Goal: Find specific page/section: Find specific page/section

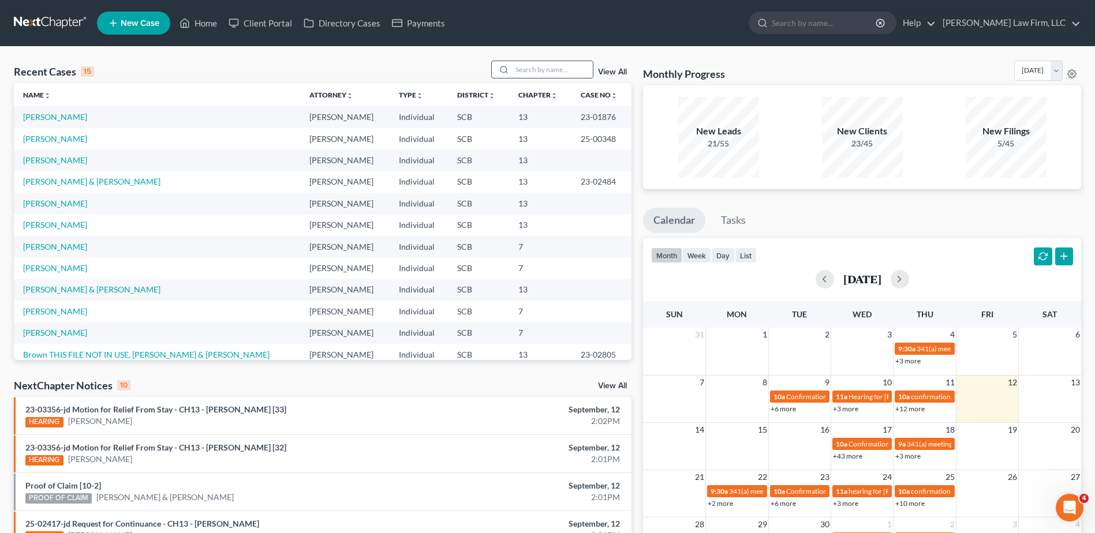
click at [546, 72] on input "search" at bounding box center [552, 69] width 81 height 17
type input "[DATE]"
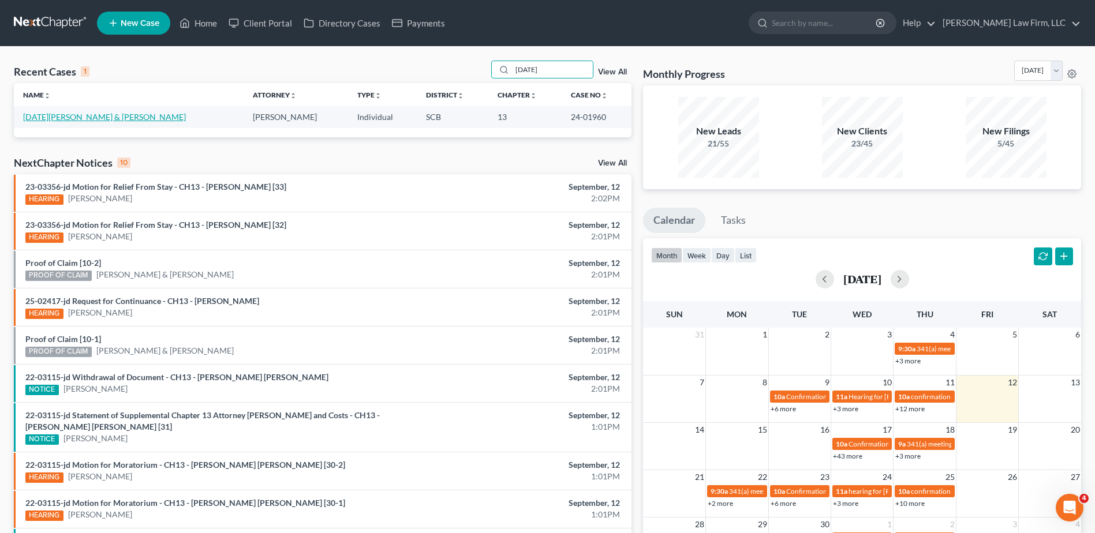
click at [61, 112] on td "[DATE][PERSON_NAME] & [PERSON_NAME]" at bounding box center [129, 116] width 230 height 21
click at [58, 117] on link "[DATE][PERSON_NAME] & [PERSON_NAME]" at bounding box center [104, 117] width 163 height 10
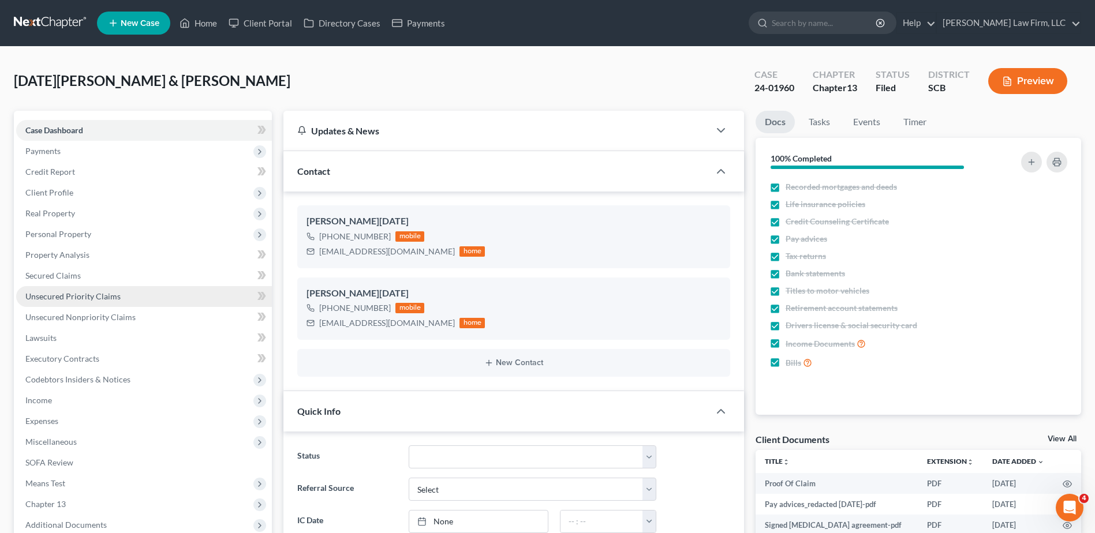
select select "1"
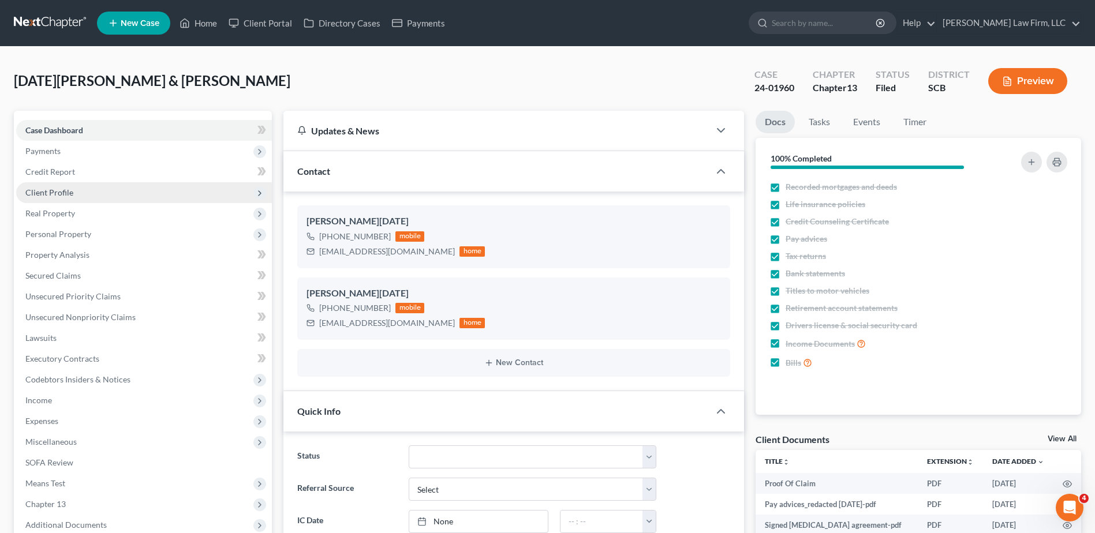
click at [60, 194] on span "Client Profile" at bounding box center [49, 193] width 48 height 10
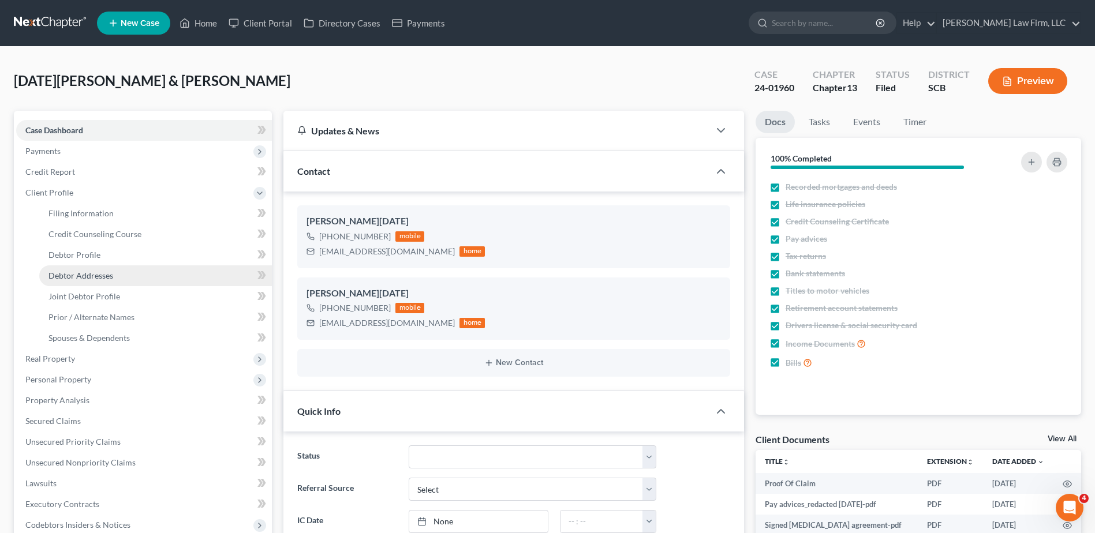
click at [84, 278] on span "Debtor Addresses" at bounding box center [80, 276] width 65 height 10
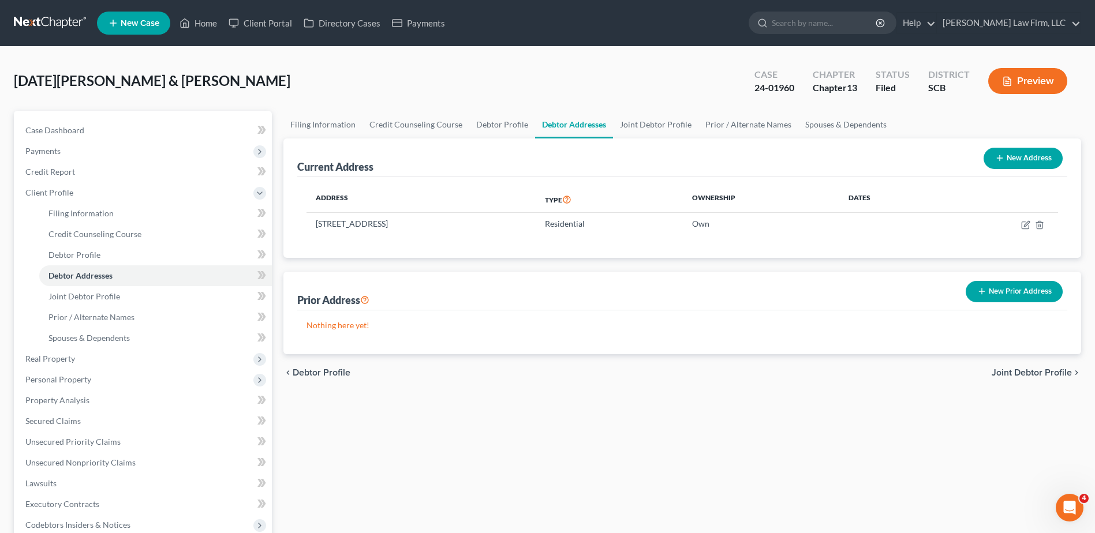
click at [53, 22] on link at bounding box center [51, 23] width 74 height 21
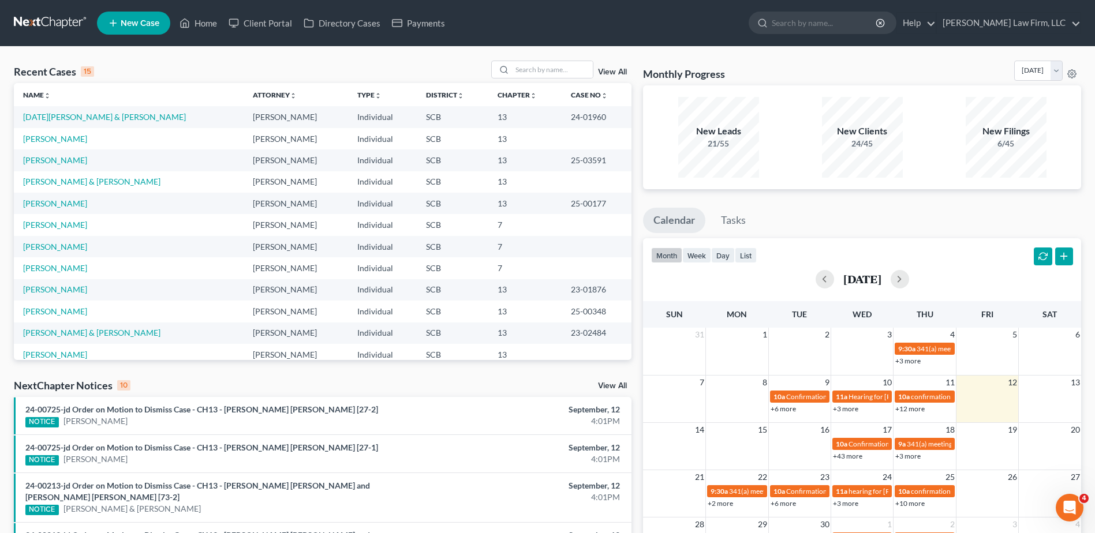
click at [50, 20] on link at bounding box center [51, 23] width 74 height 21
click at [547, 67] on input "search" at bounding box center [552, 69] width 81 height 17
type input "bowling"
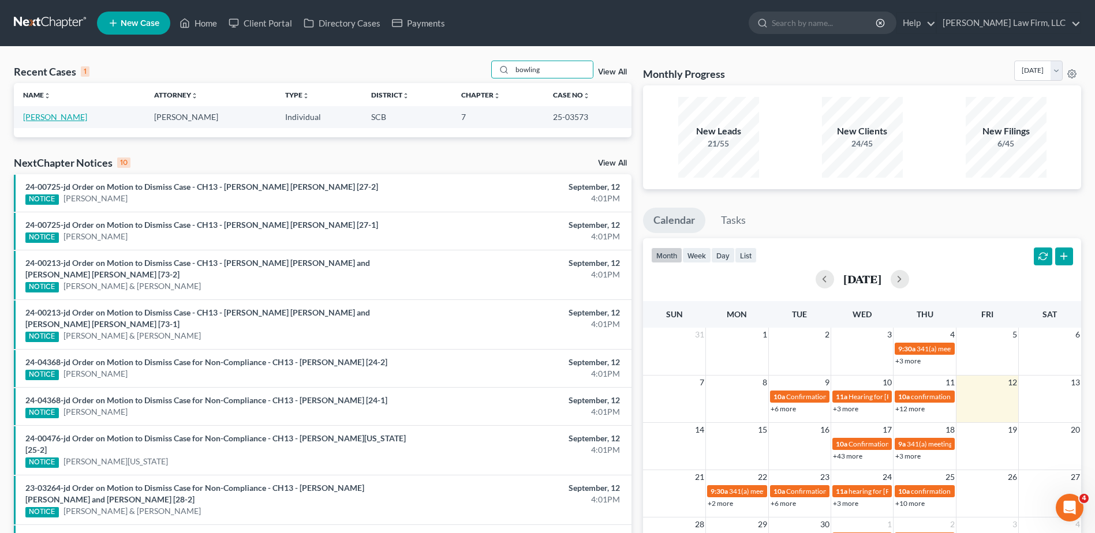
click at [57, 117] on link "[PERSON_NAME]" at bounding box center [55, 117] width 64 height 10
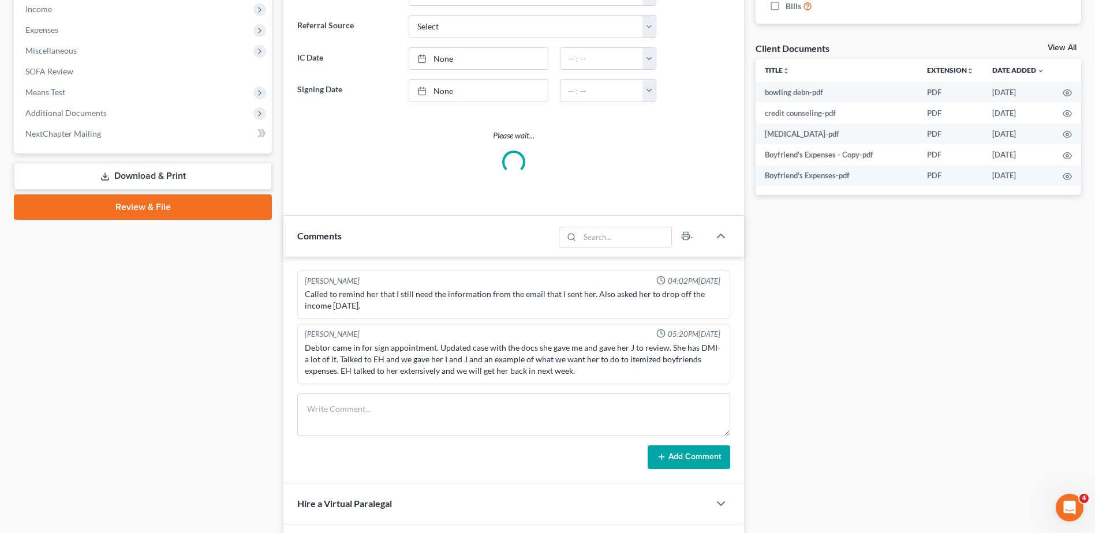
scroll to position [404, 0]
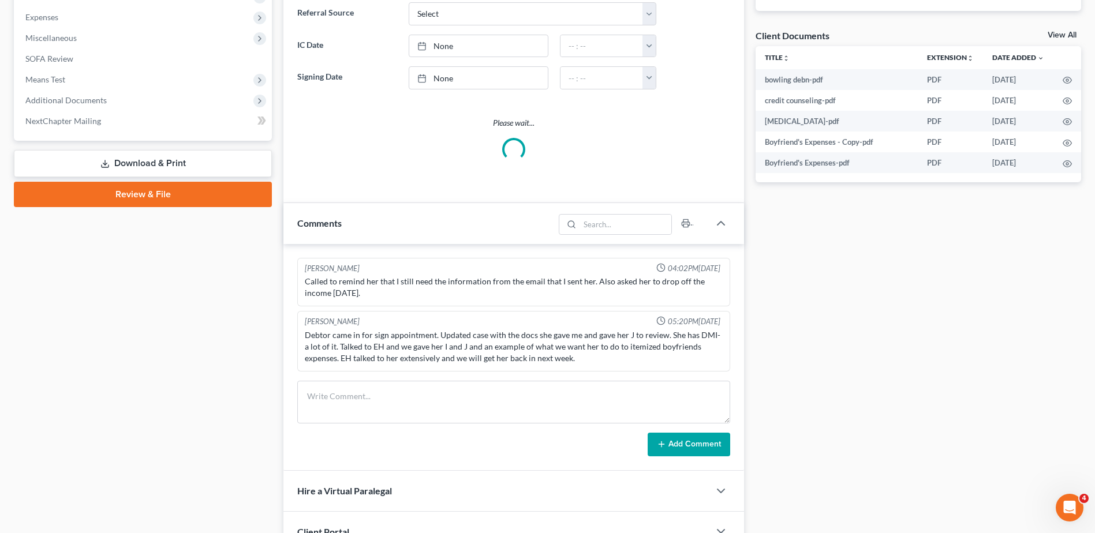
select select "2"
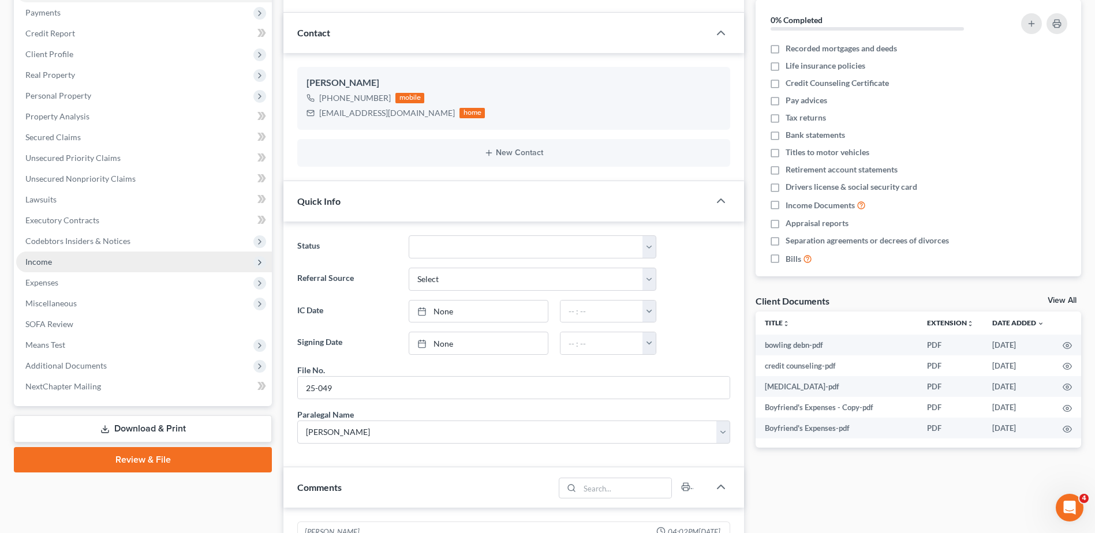
scroll to position [0, 0]
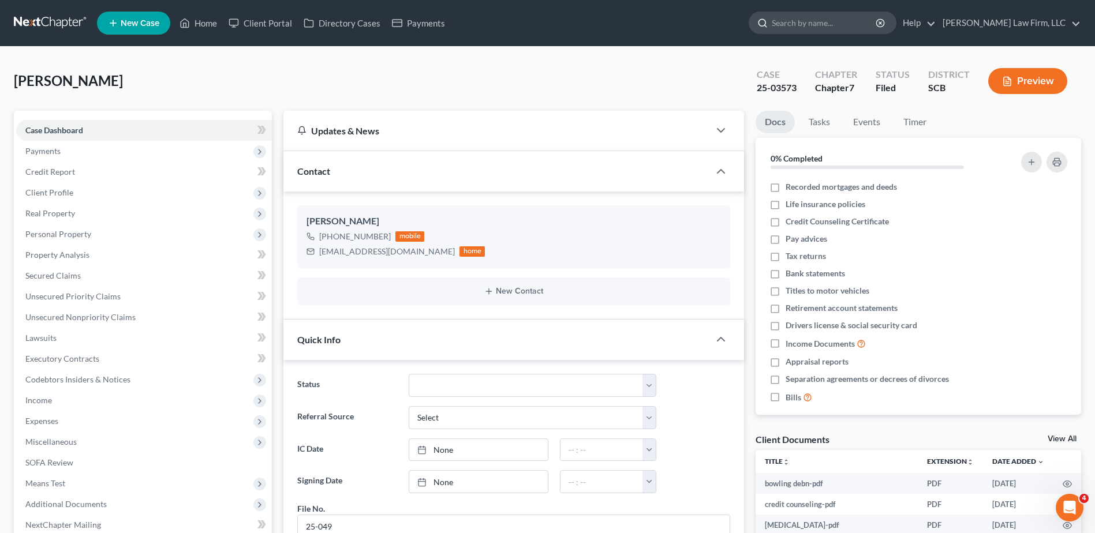
click at [819, 19] on input "search" at bounding box center [825, 22] width 106 height 21
type input "[PERSON_NAME]"
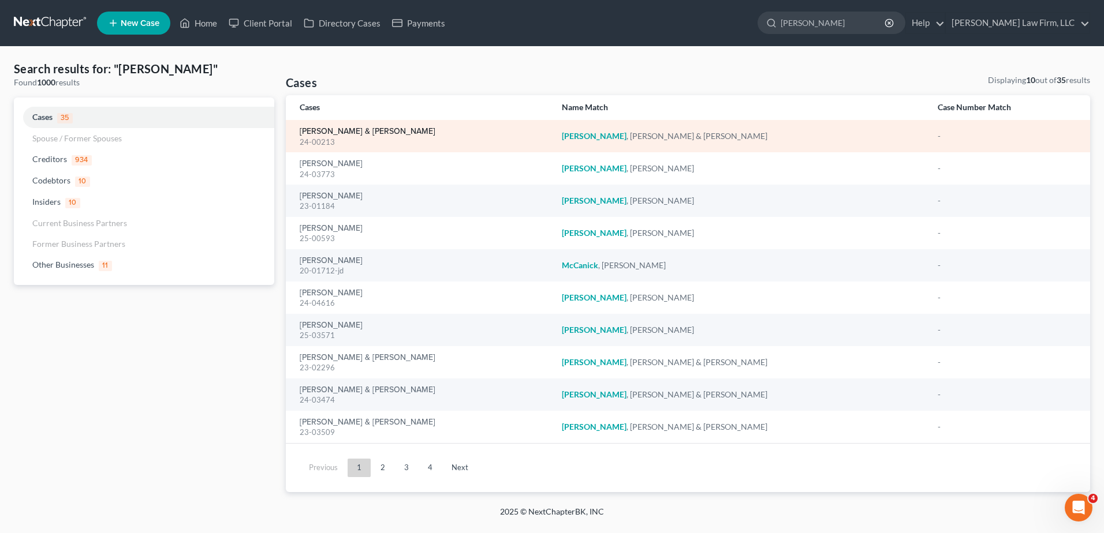
click at [331, 128] on link "[PERSON_NAME] & [PERSON_NAME]" at bounding box center [368, 132] width 136 height 8
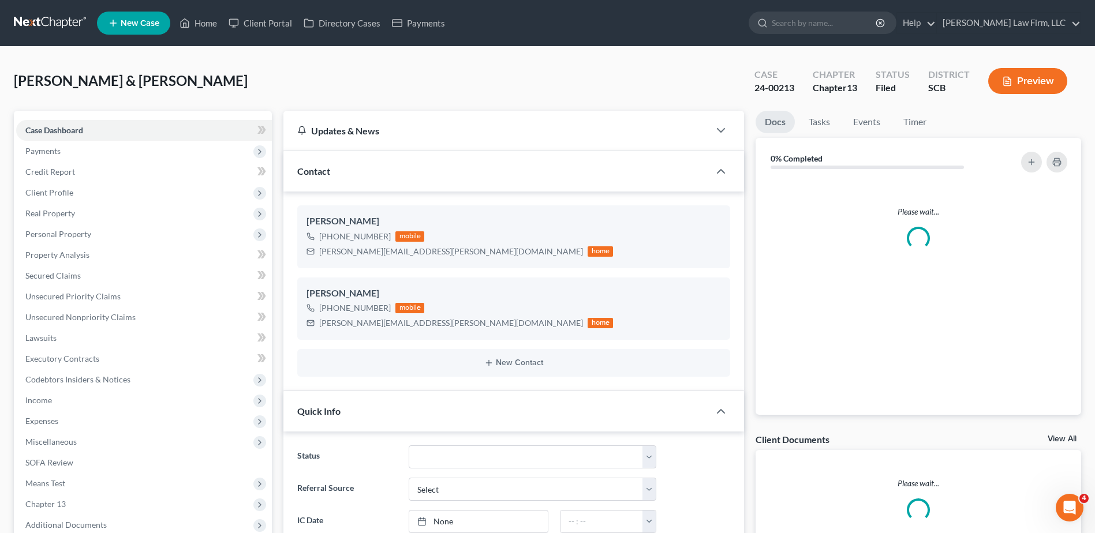
select select "2"
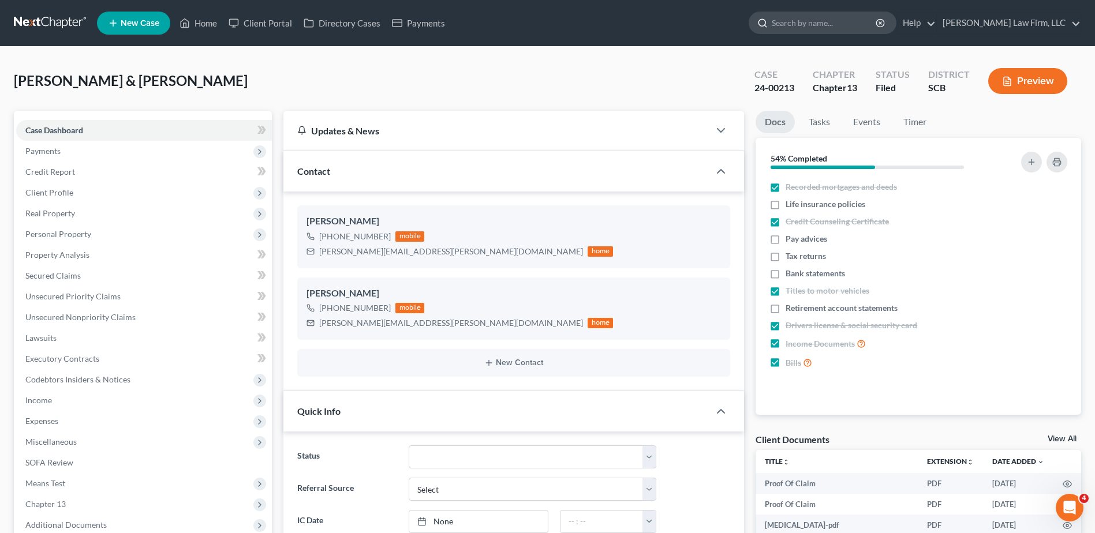
drag, startPoint x: 856, startPoint y: 20, endPoint x: 864, endPoint y: 21, distance: 7.5
click at [860, 20] on input "search" at bounding box center [825, 22] width 106 height 21
type input "[PERSON_NAME]"
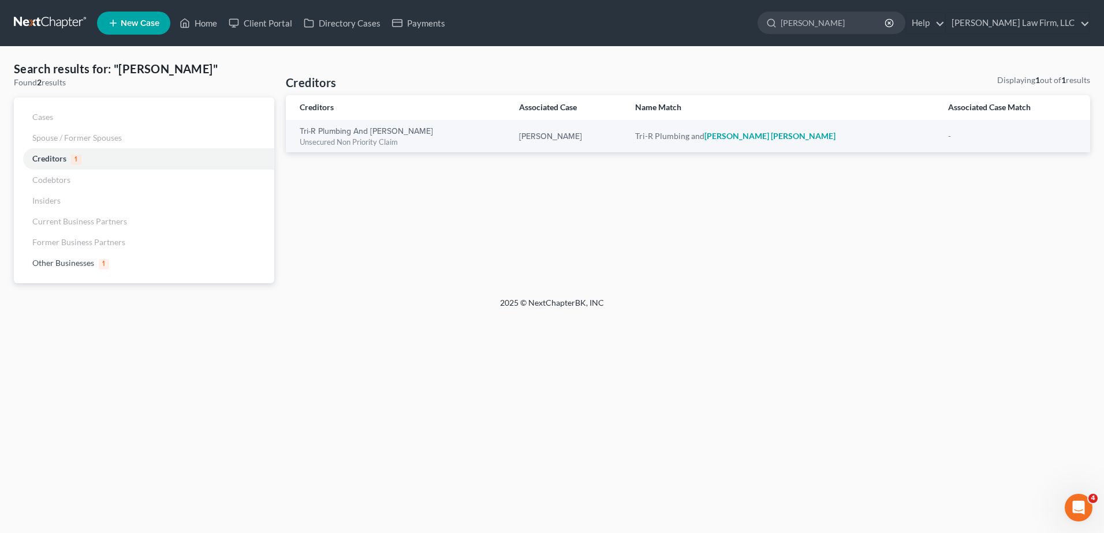
click at [786, 6] on nav "Home New Case Client Portal Directory Cases Payments [PERSON_NAME] Law Firm, LL…" at bounding box center [552, 23] width 1104 height 46
type input "[PERSON_NAME]"
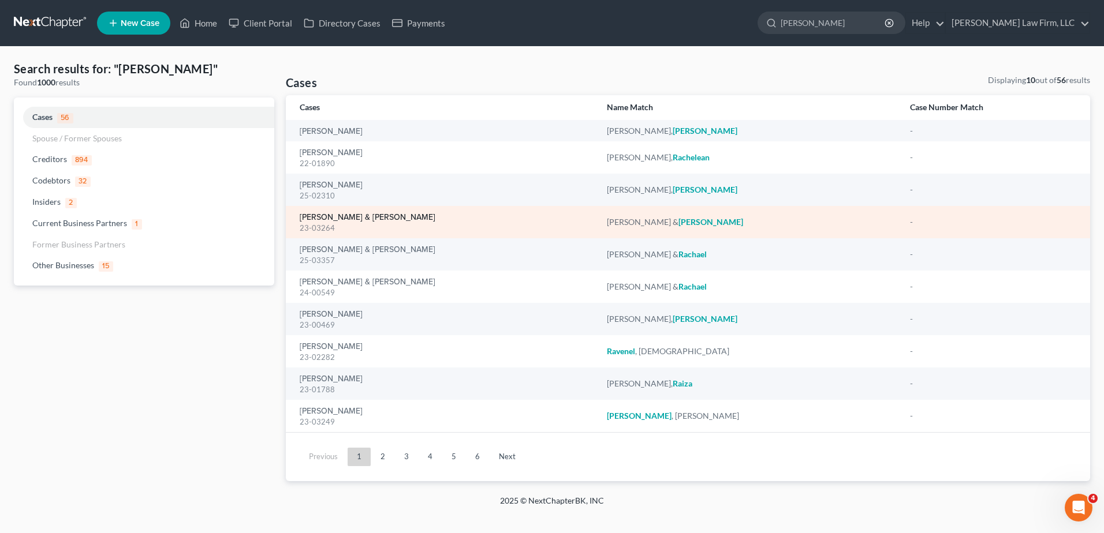
click at [346, 218] on link "[PERSON_NAME] & [PERSON_NAME]" at bounding box center [368, 218] width 136 height 8
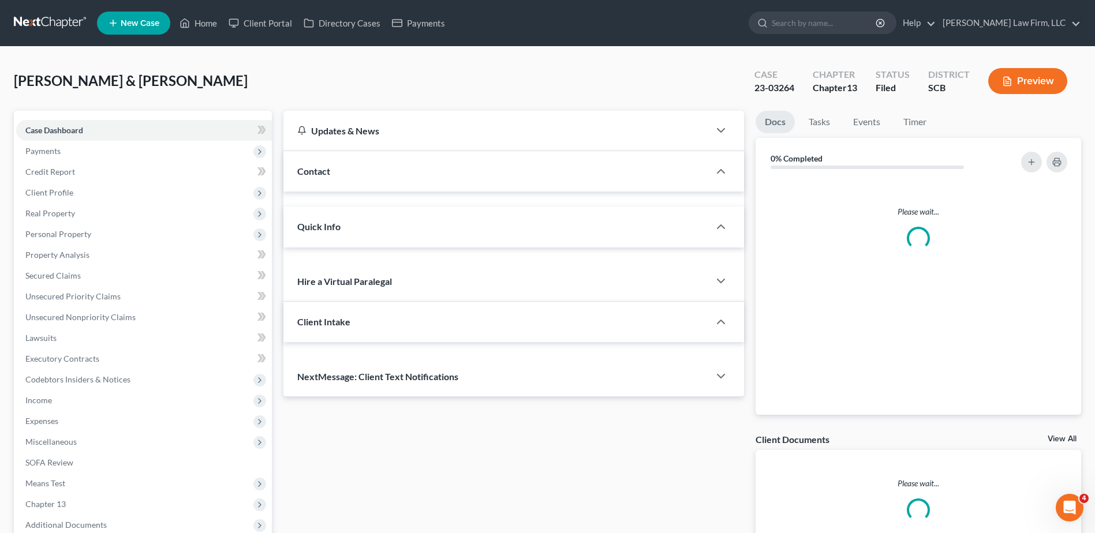
select select "0"
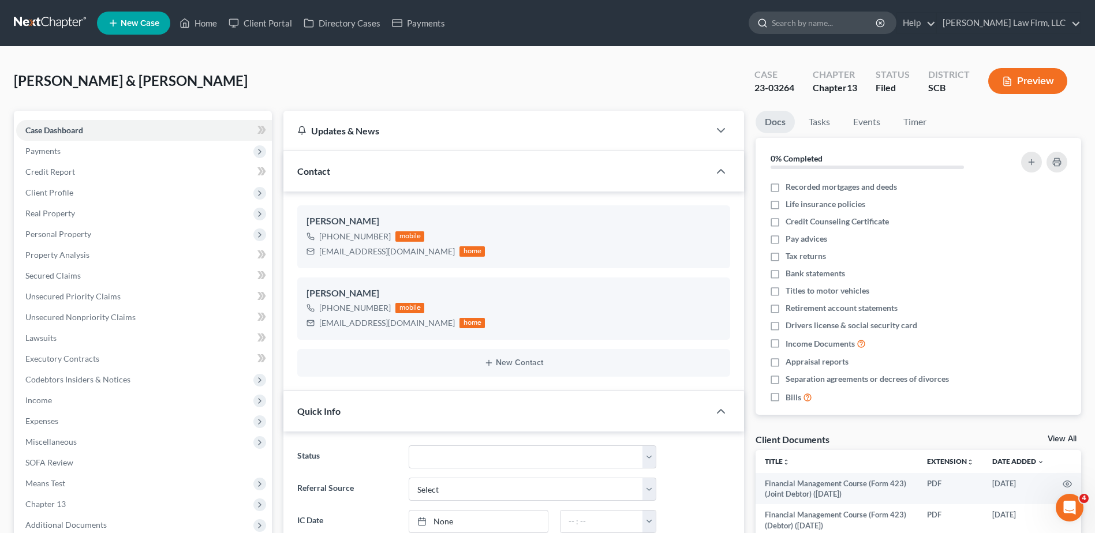
click at [866, 25] on input "search" at bounding box center [825, 22] width 106 height 21
type input "sheets"
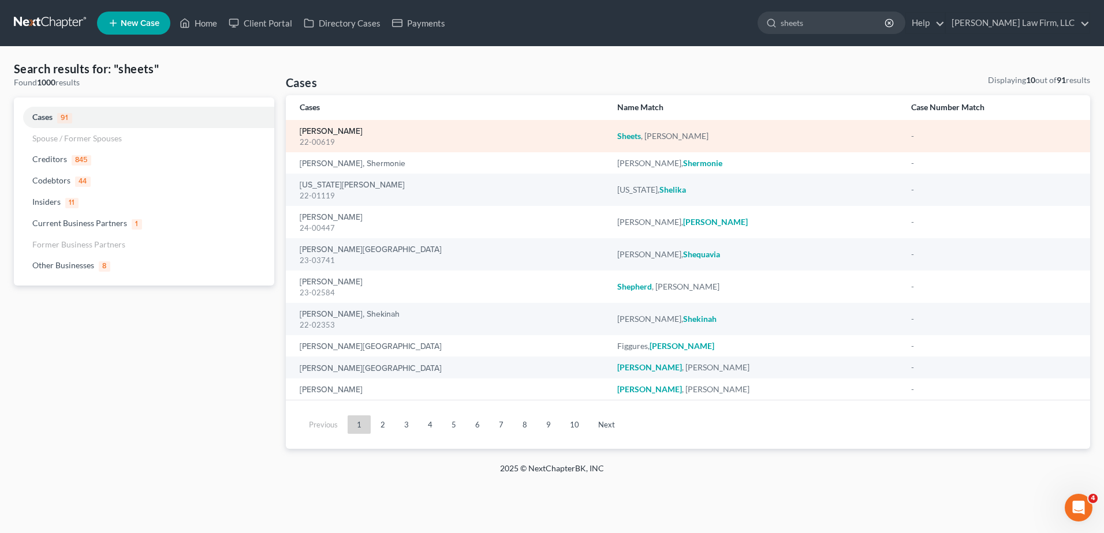
click at [322, 128] on link "[PERSON_NAME]" at bounding box center [331, 132] width 63 height 8
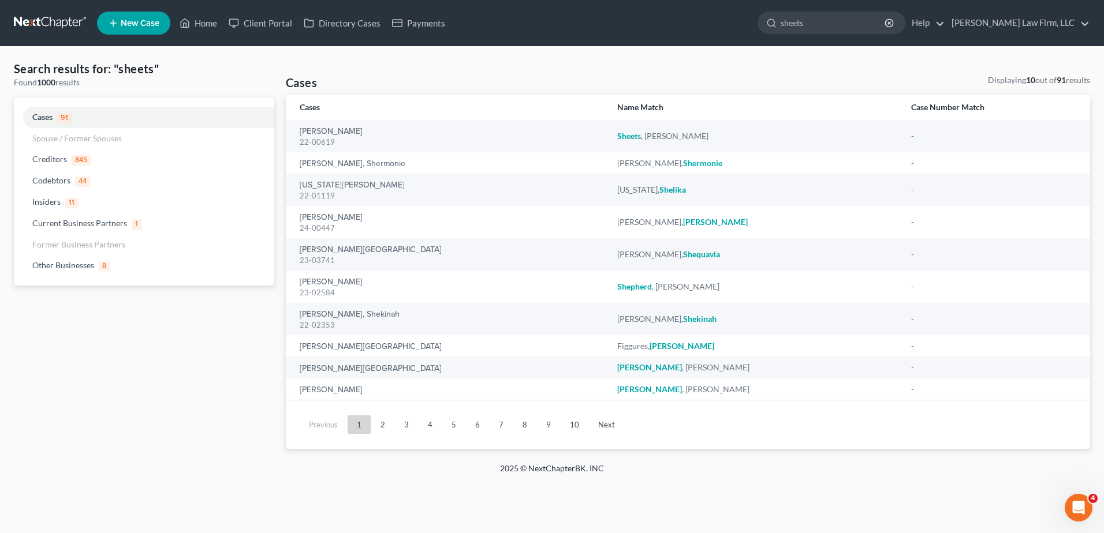
select select "6"
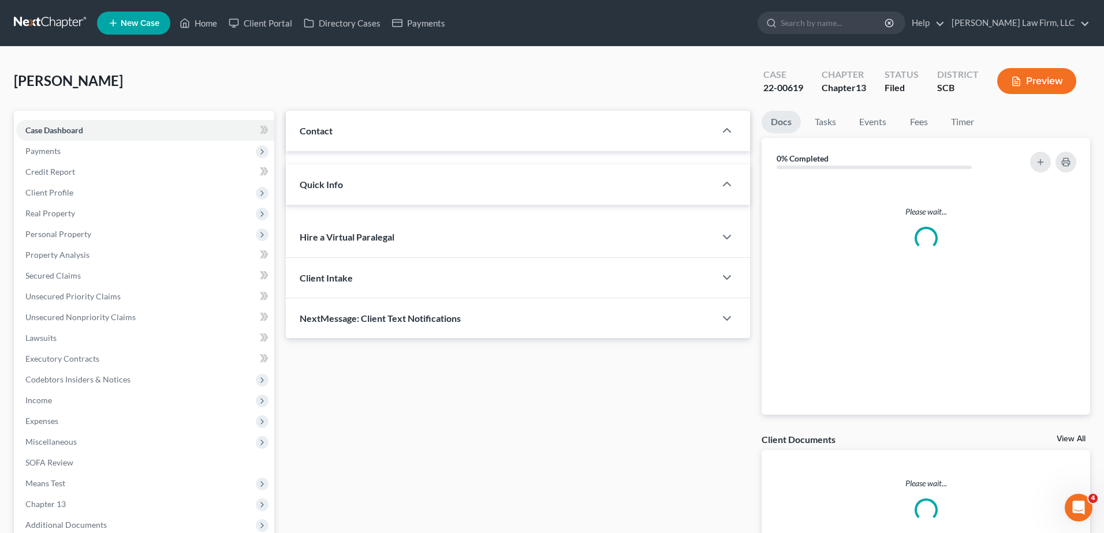
select select "0"
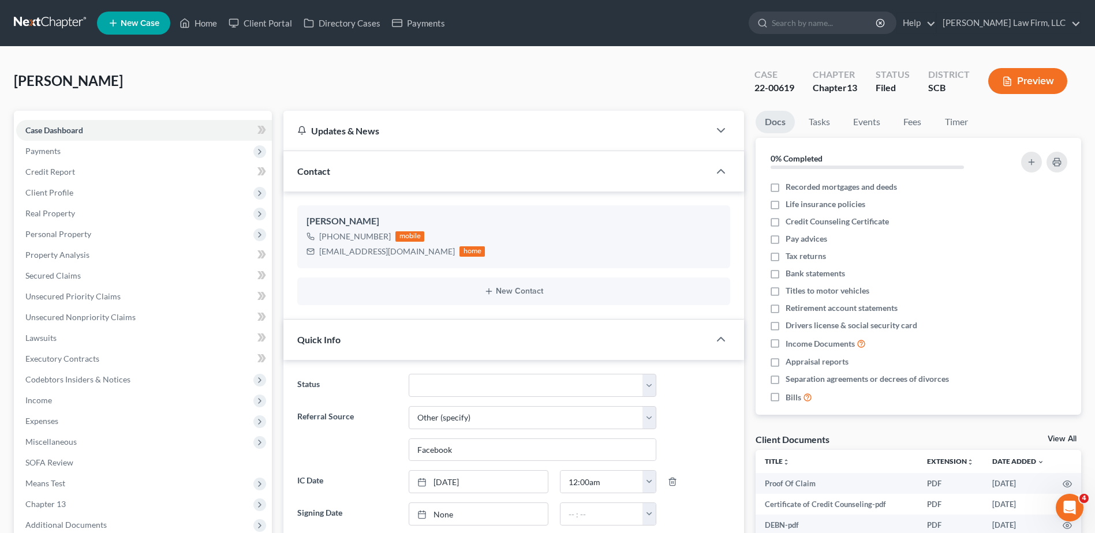
scroll to position [952, 0]
drag, startPoint x: 53, startPoint y: 18, endPoint x: 40, endPoint y: 20, distance: 12.8
click at [52, 18] on link at bounding box center [51, 23] width 74 height 21
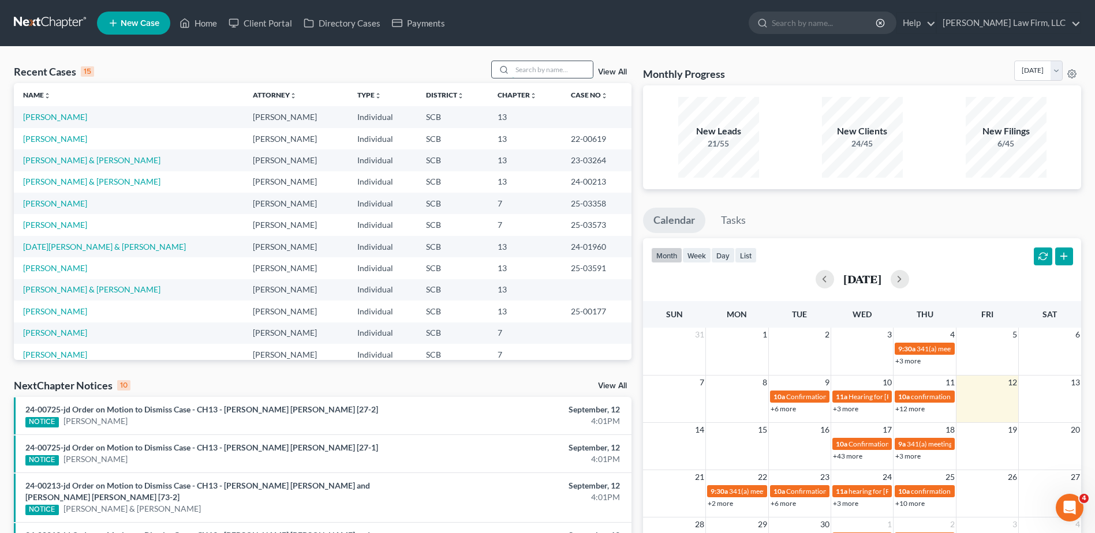
click at [537, 73] on input "search" at bounding box center [552, 69] width 81 height 17
type input "vaughn"
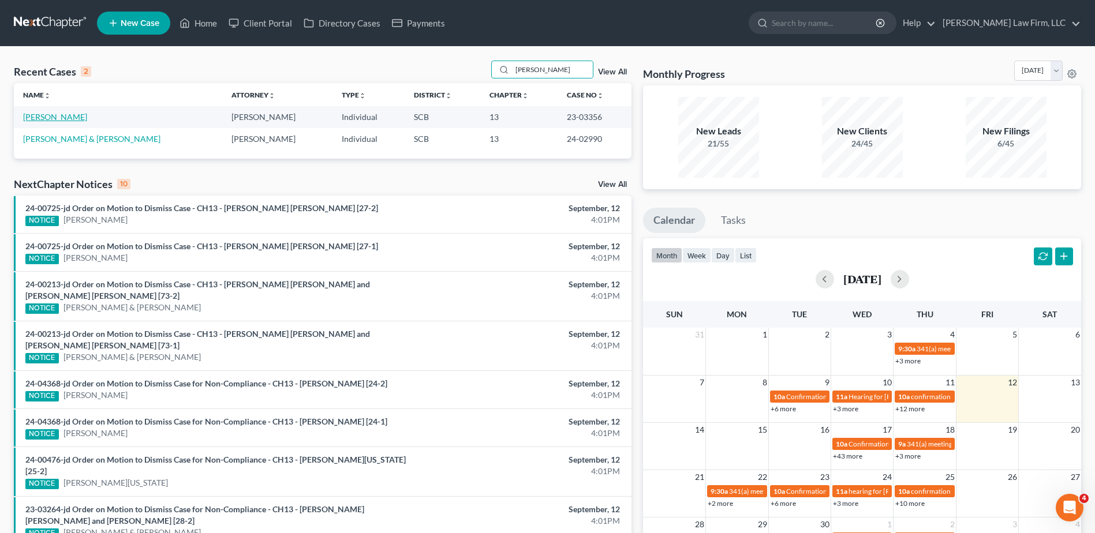
click at [70, 119] on link "[PERSON_NAME]" at bounding box center [55, 117] width 64 height 10
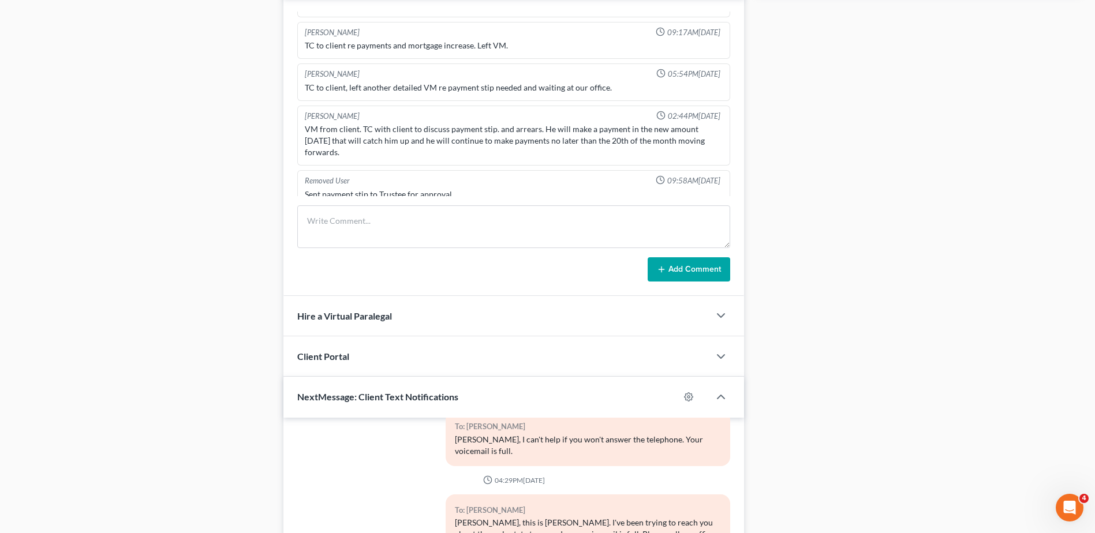
scroll to position [635, 0]
click at [342, 221] on textarea at bounding box center [513, 225] width 433 height 43
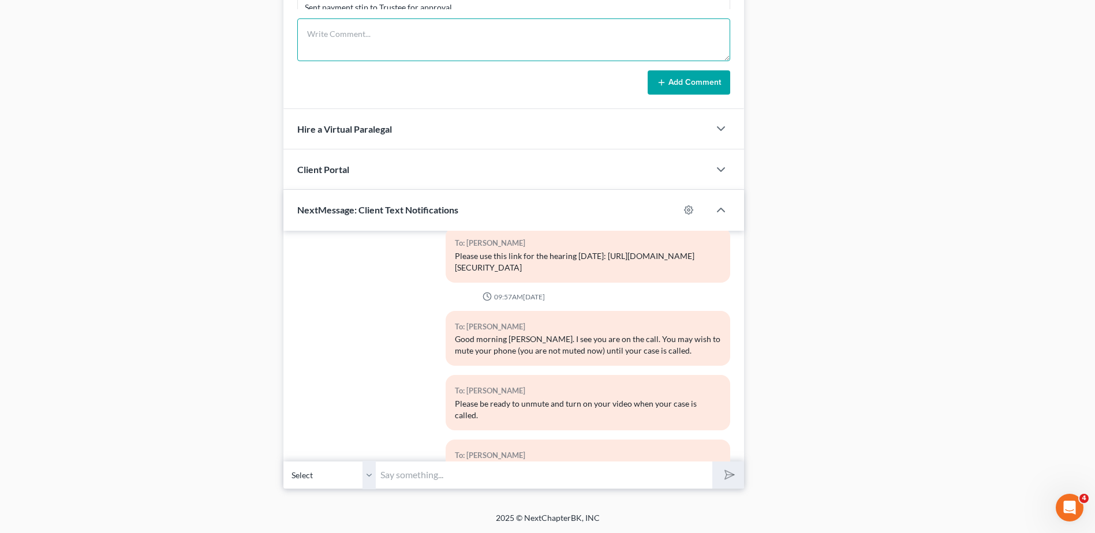
scroll to position [231, 0]
